Goal: Information Seeking & Learning: Learn about a topic

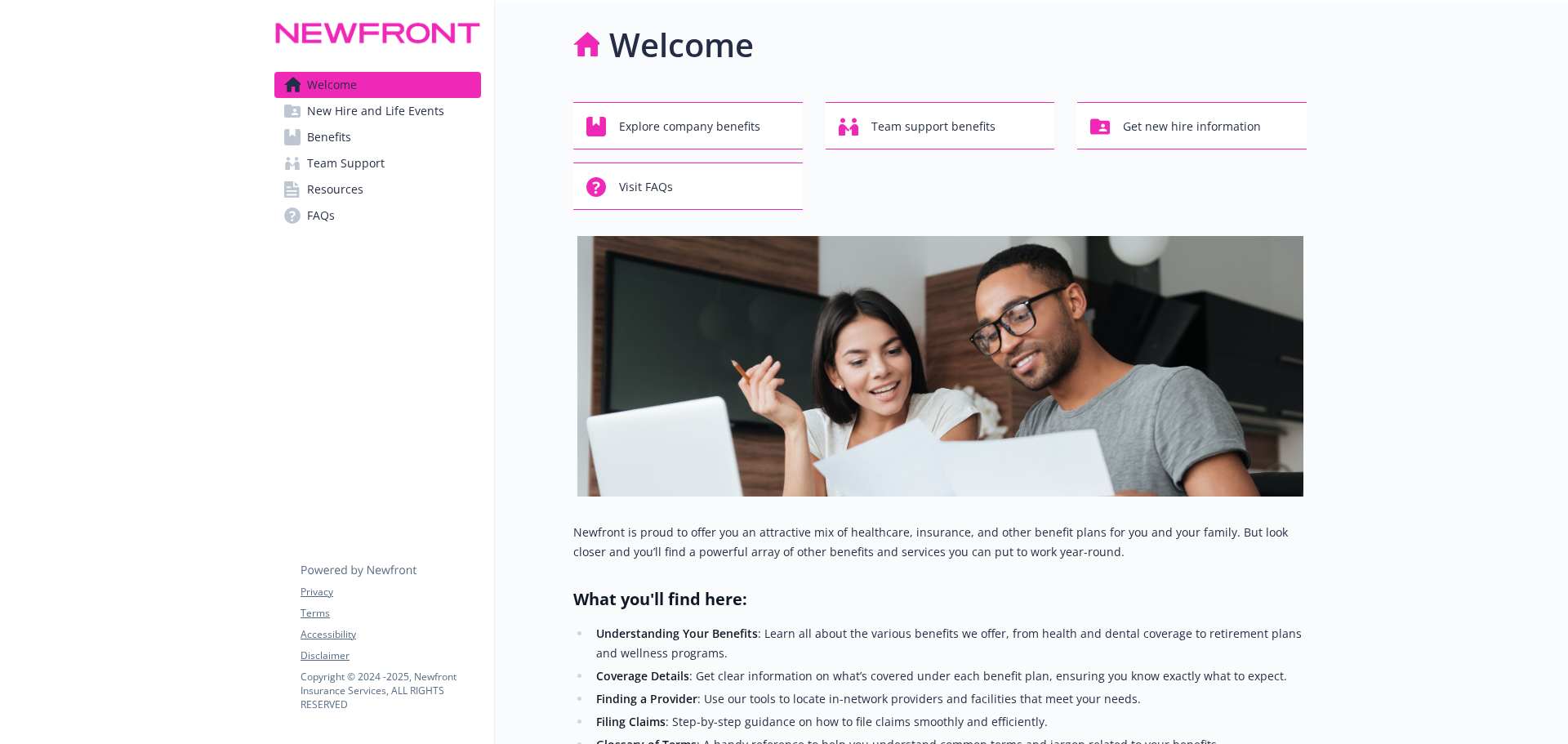
click at [336, 134] on span "Benefits" at bounding box center [329, 136] width 44 height 26
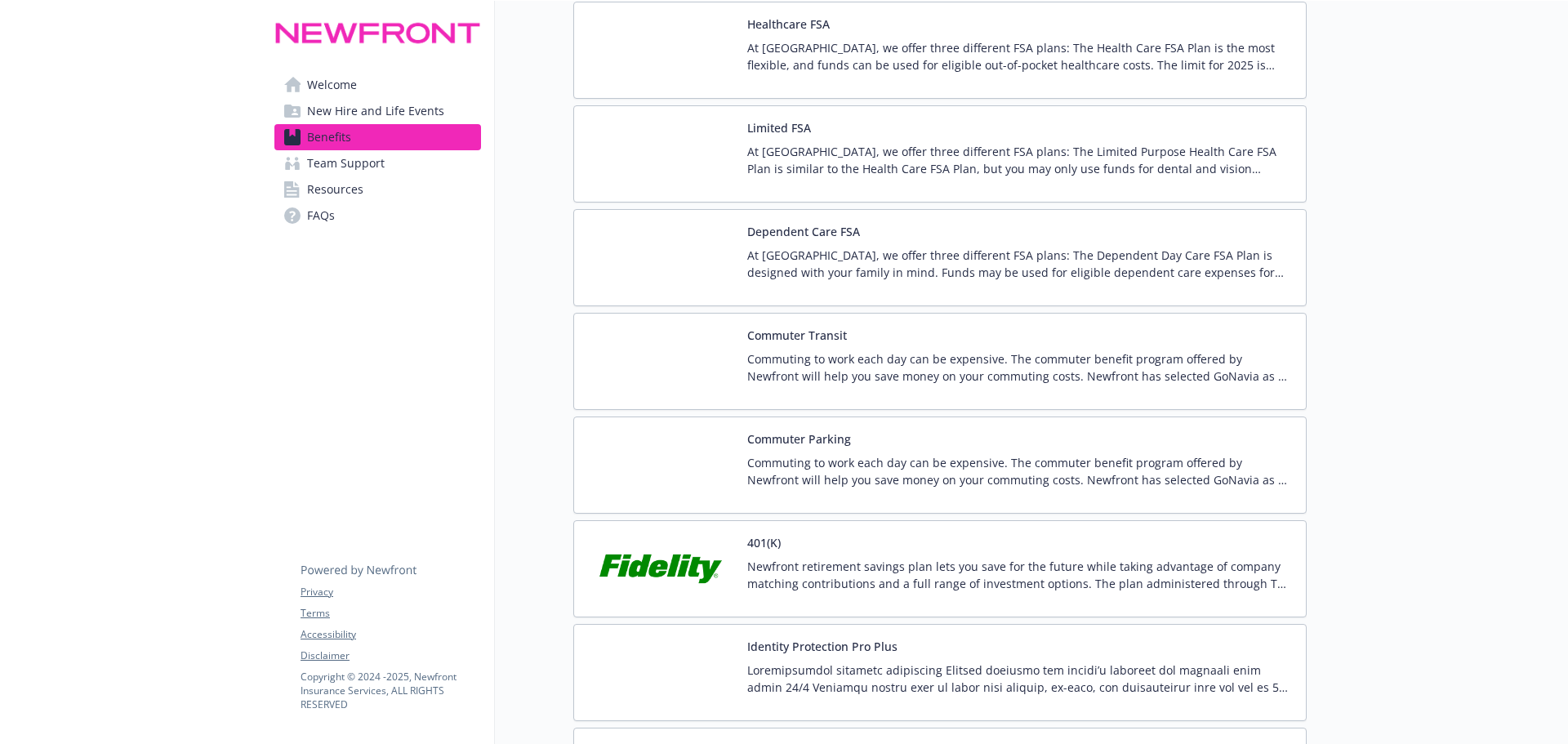
scroll to position [2777, 0]
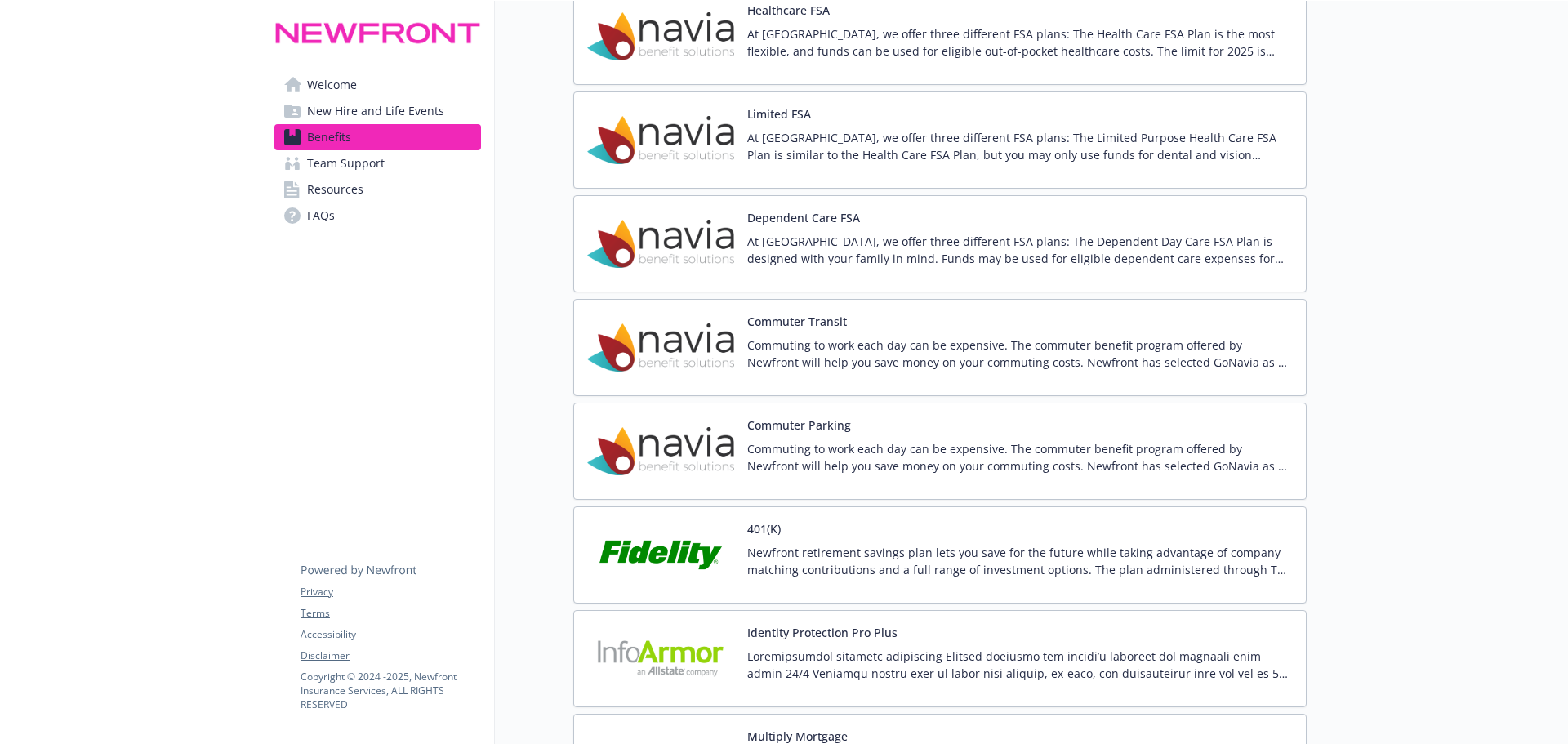
click at [806, 551] on p "Newfront retirement savings plan lets you save for the future while taking adva…" at bounding box center [1020, 560] width 546 height 34
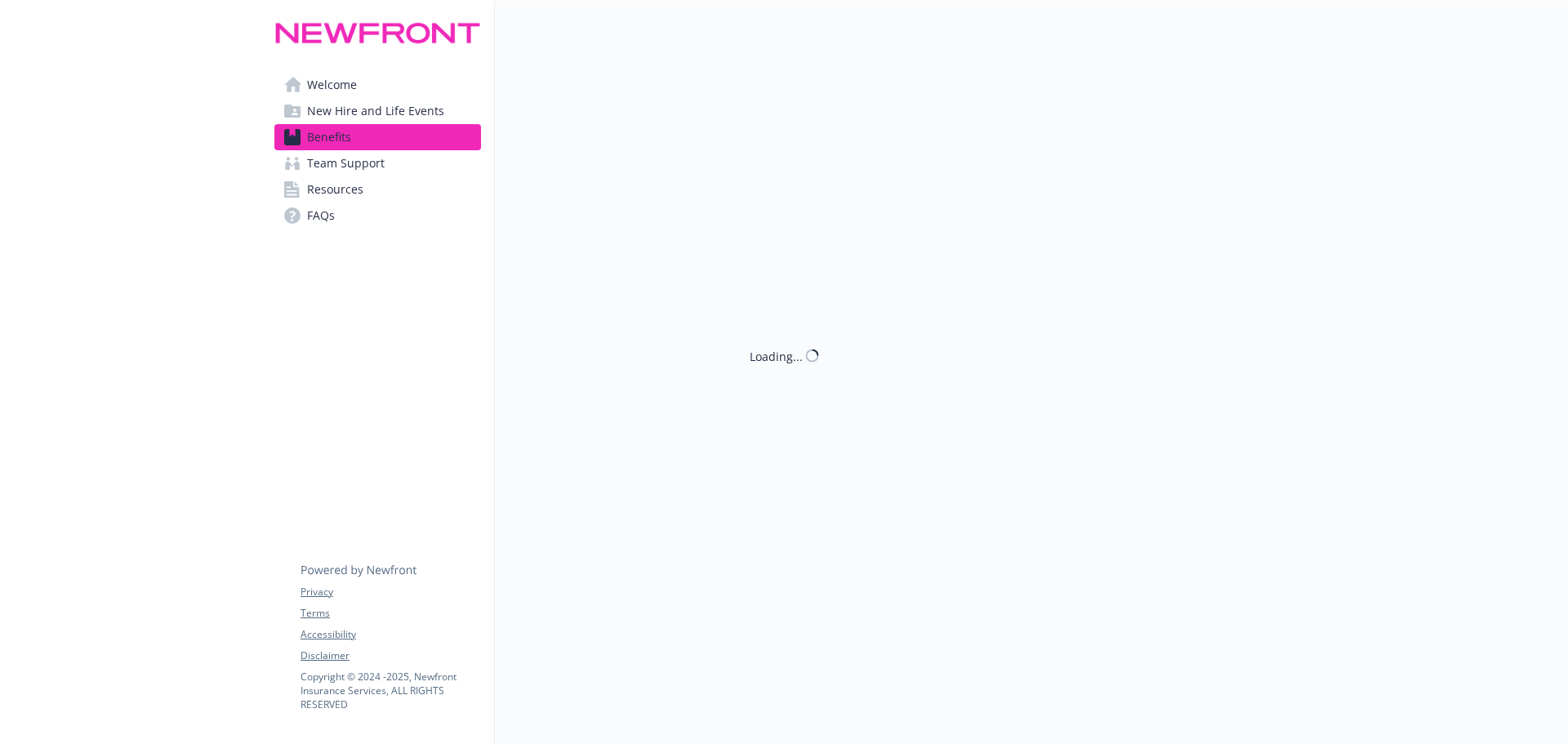
scroll to position [2777, 0]
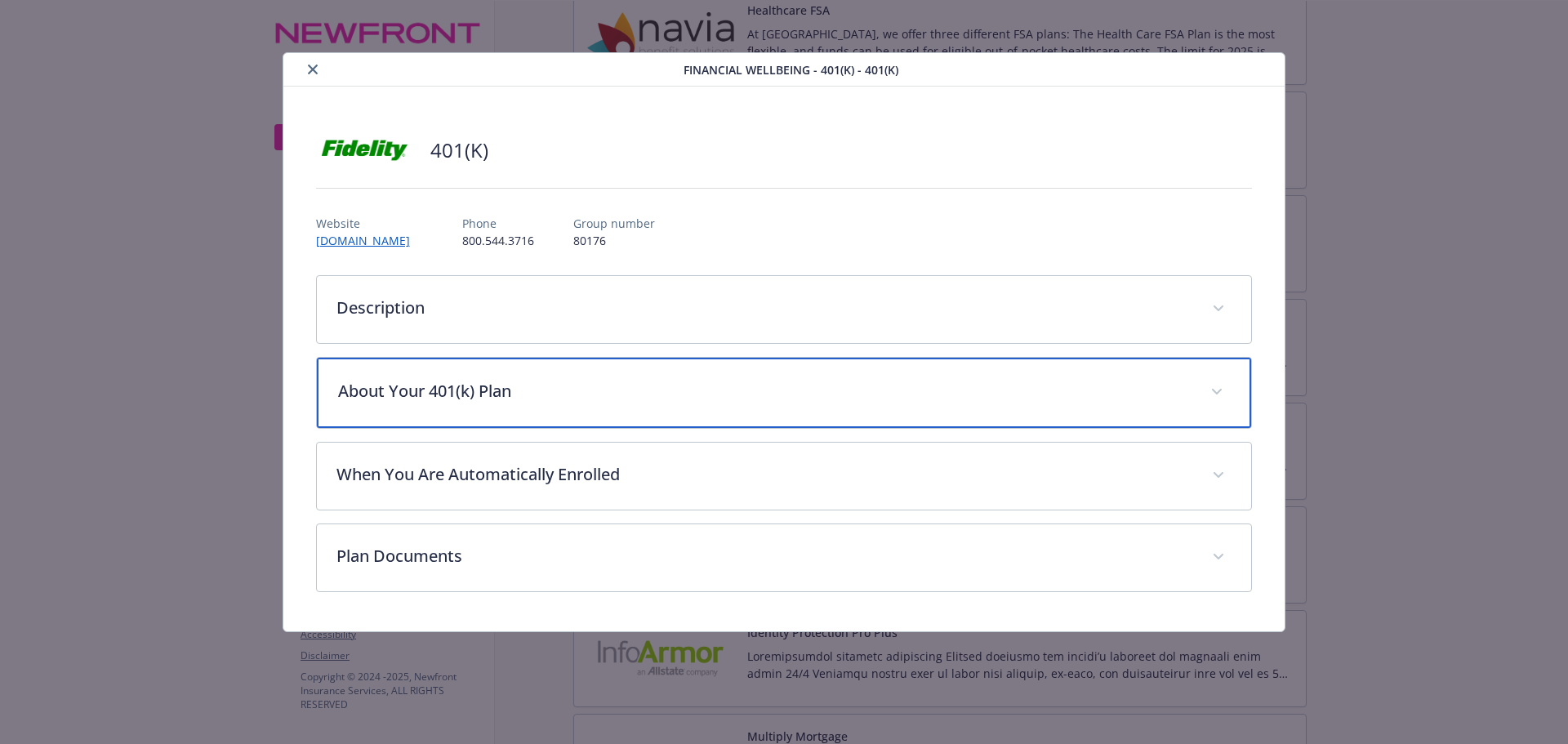
click at [542, 392] on p "About Your 401(k) Plan" at bounding box center [765, 391] width 854 height 25
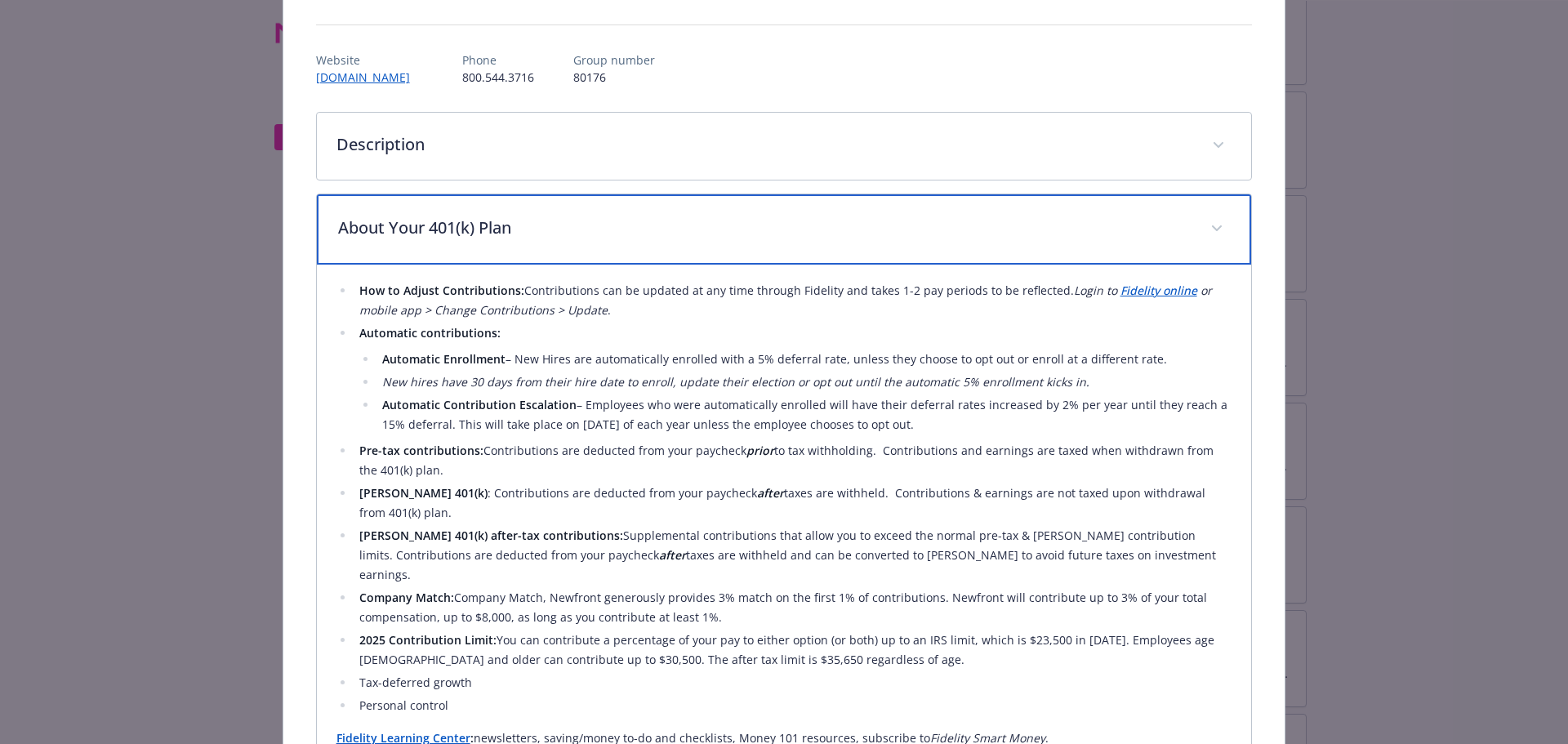
scroll to position [245, 0]
